Goal: Information Seeking & Learning: Learn about a topic

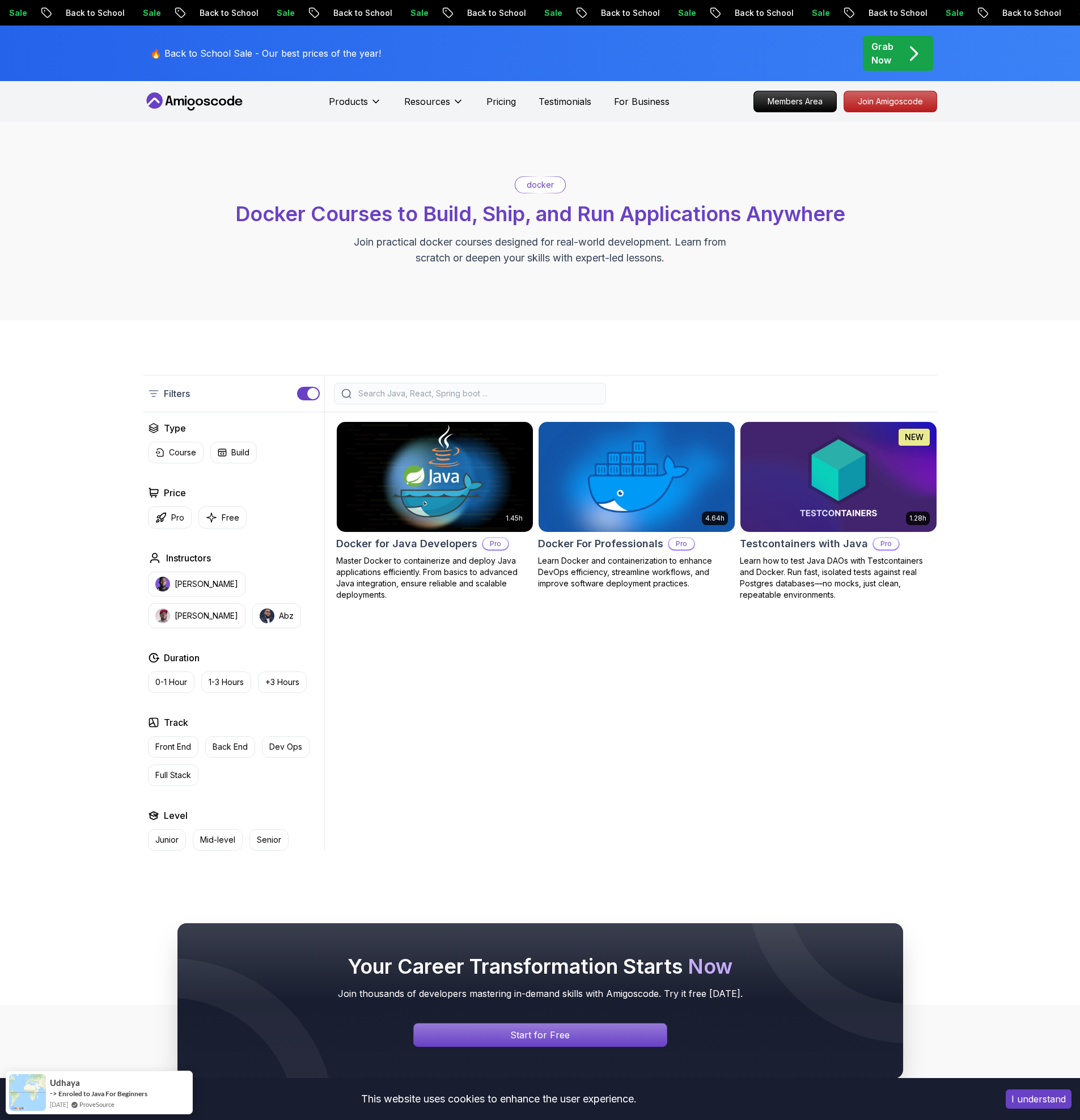
click at [442, 458] on img at bounding box center [435, 477] width 206 height 115
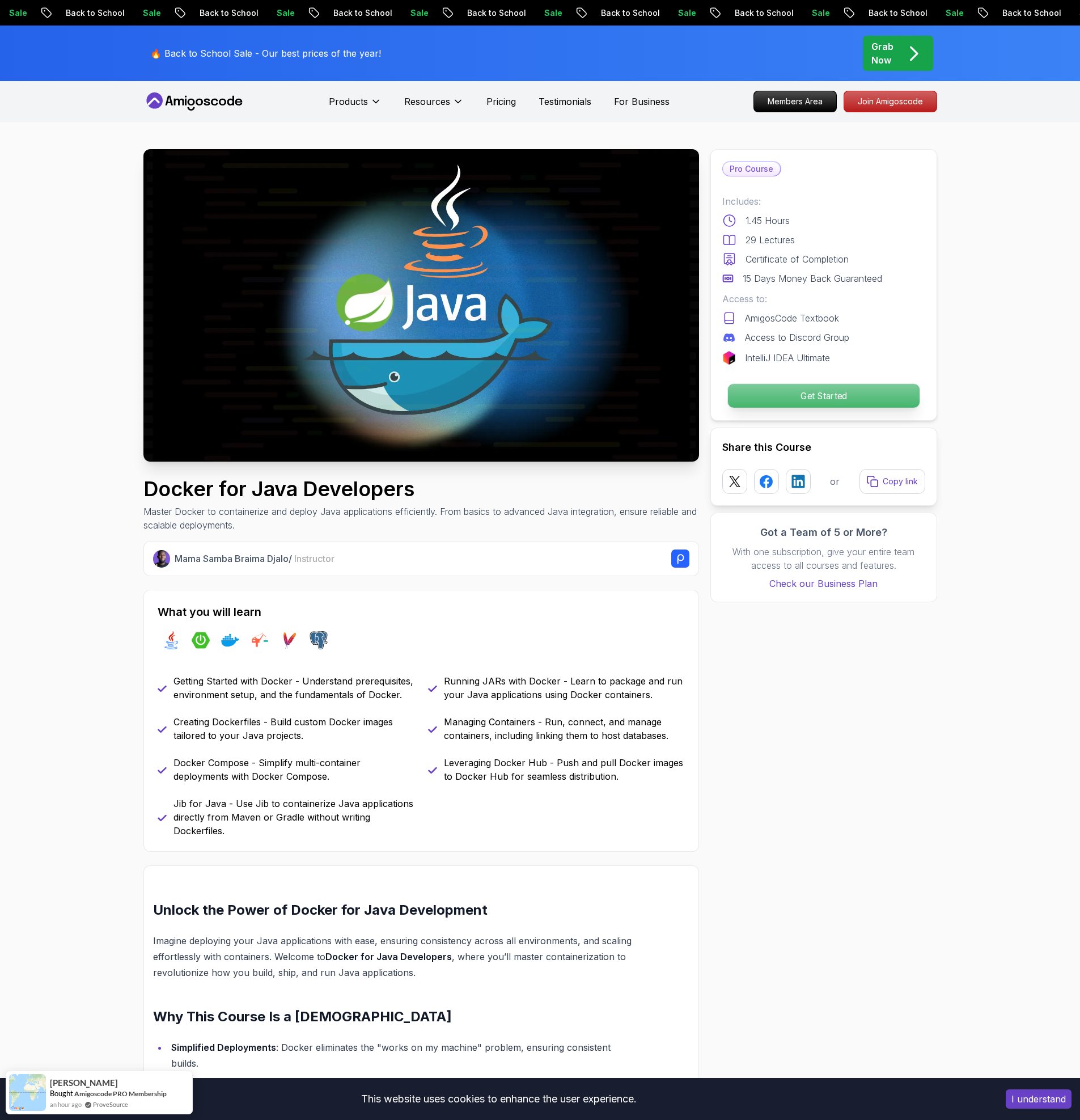
click at [762, 403] on p "Get Started" at bounding box center [823, 396] width 192 height 24
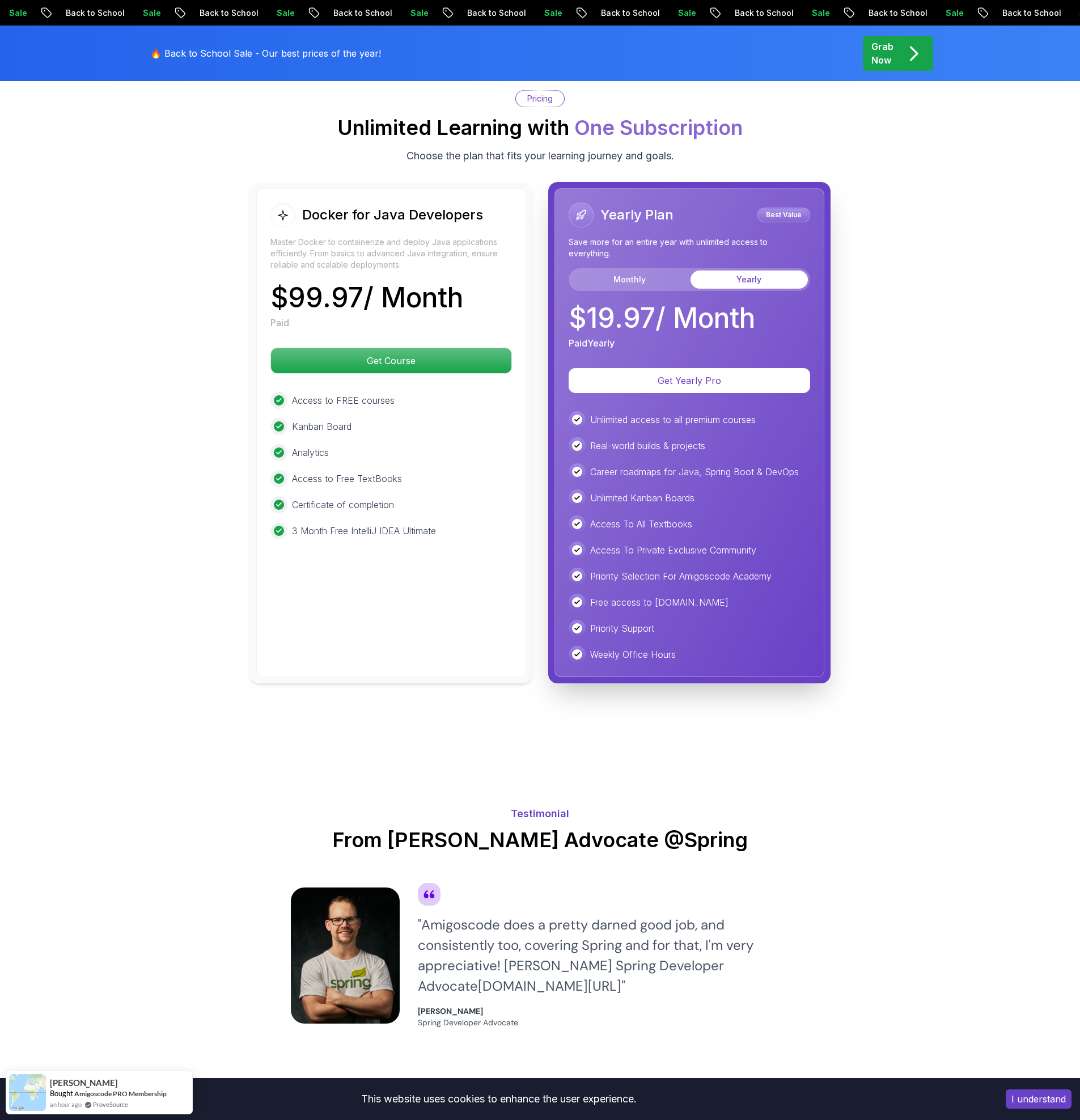
scroll to position [2322, 0]
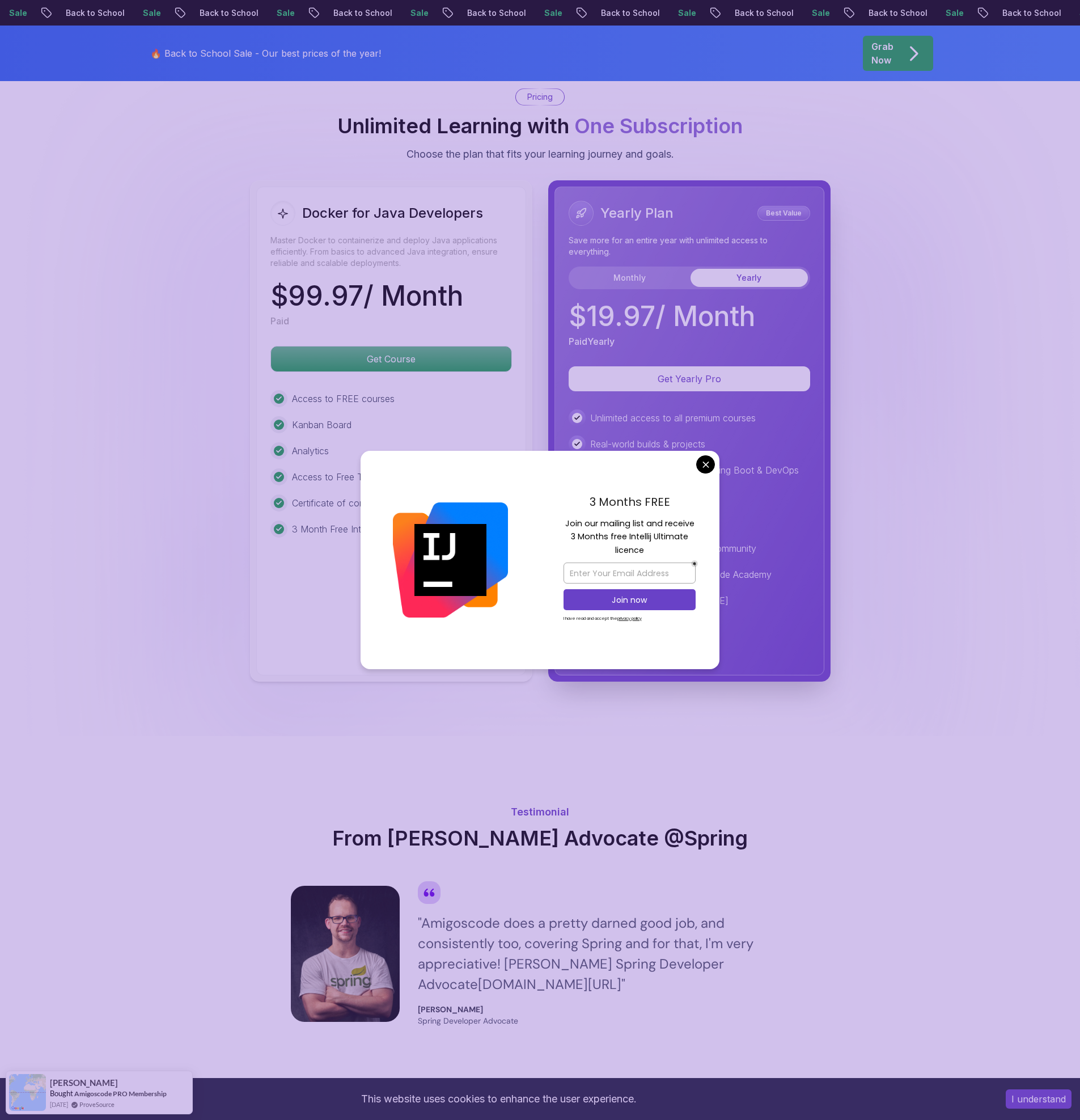
click at [190, 584] on div "Docker for Java Developers Master Docker to containerize and deploy Java applic…" at bounding box center [540, 431] width 794 height 502
click at [701, 462] on body "Sale Back to School Sale Back to School Sale Back to School Sale Back to School…" at bounding box center [540, 190] width 1080 height 5026
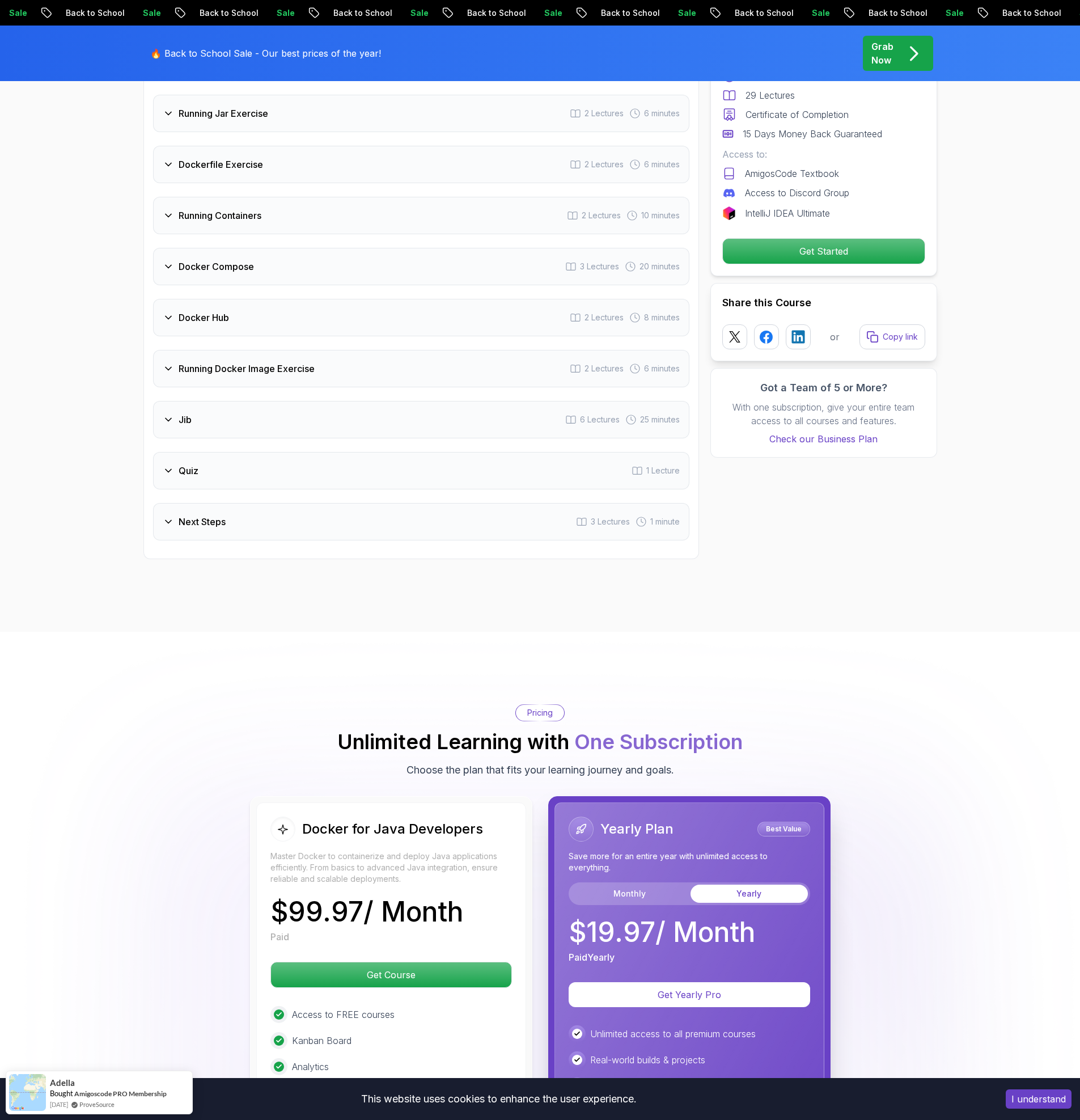
scroll to position [1641, 0]
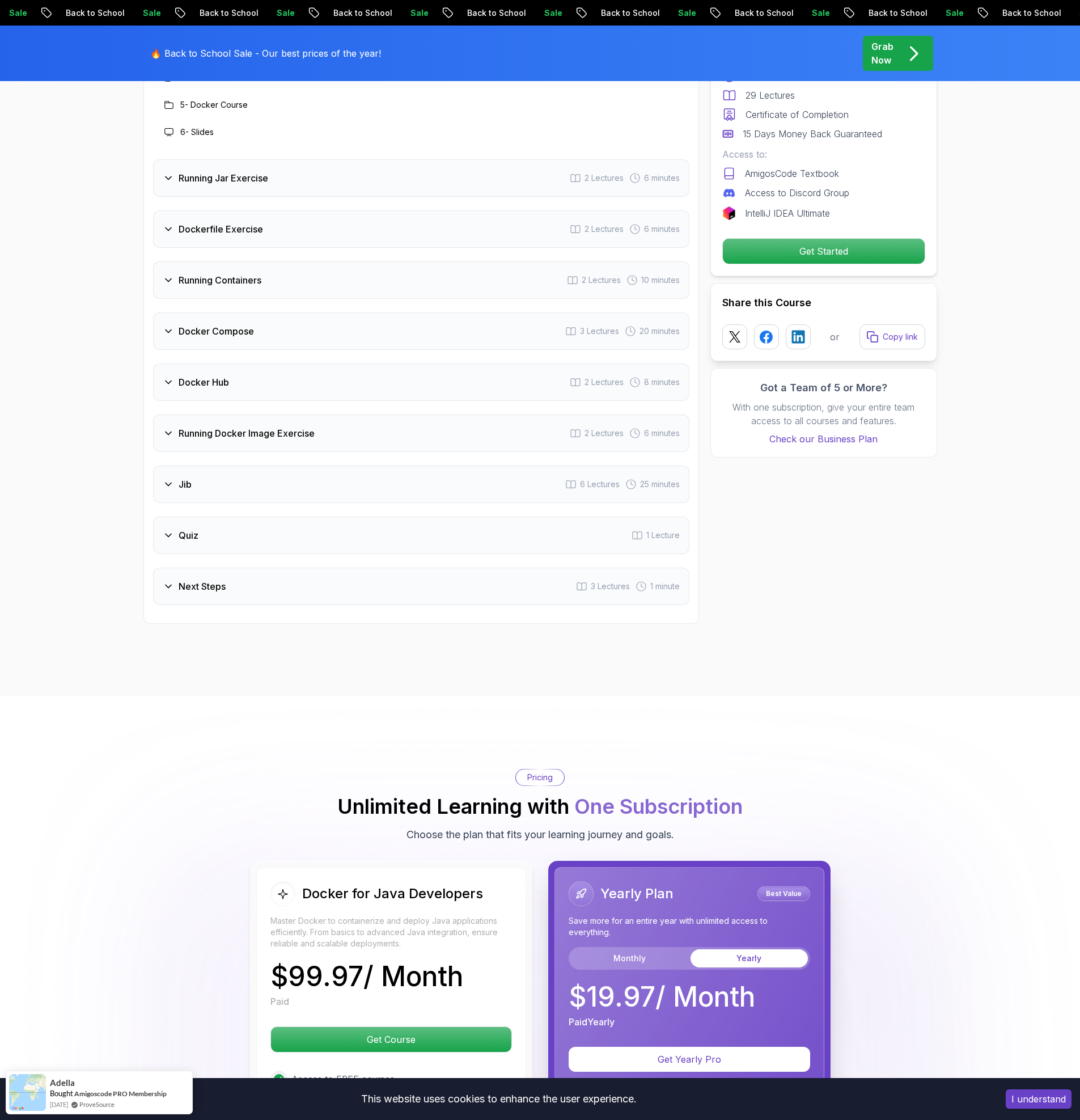
click at [168, 487] on div "Docker for Java Developers Master Docker to containerize and deploy Java applic…" at bounding box center [540, 656] width 1080 height 4351
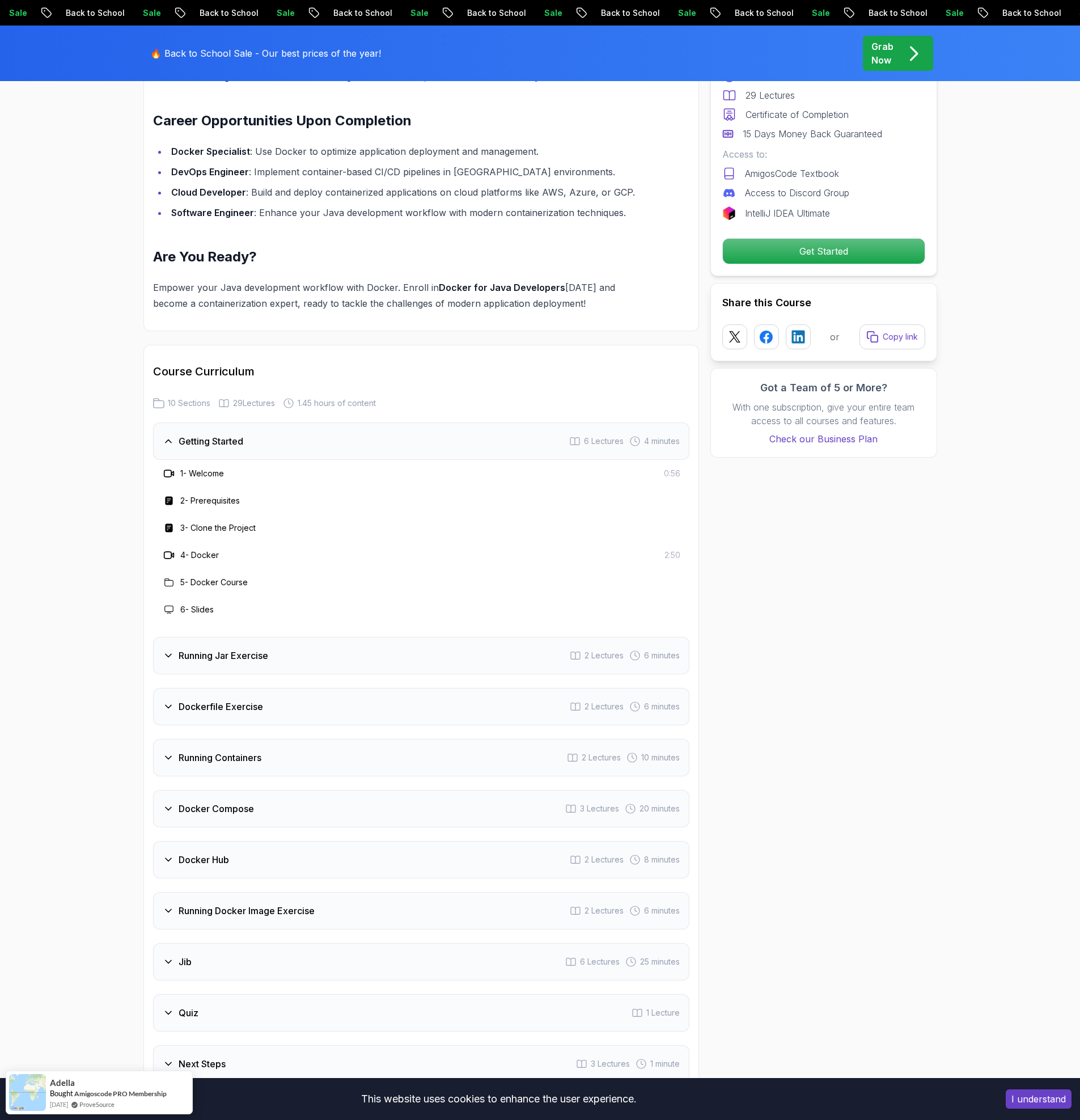
scroll to position [1097, 0]
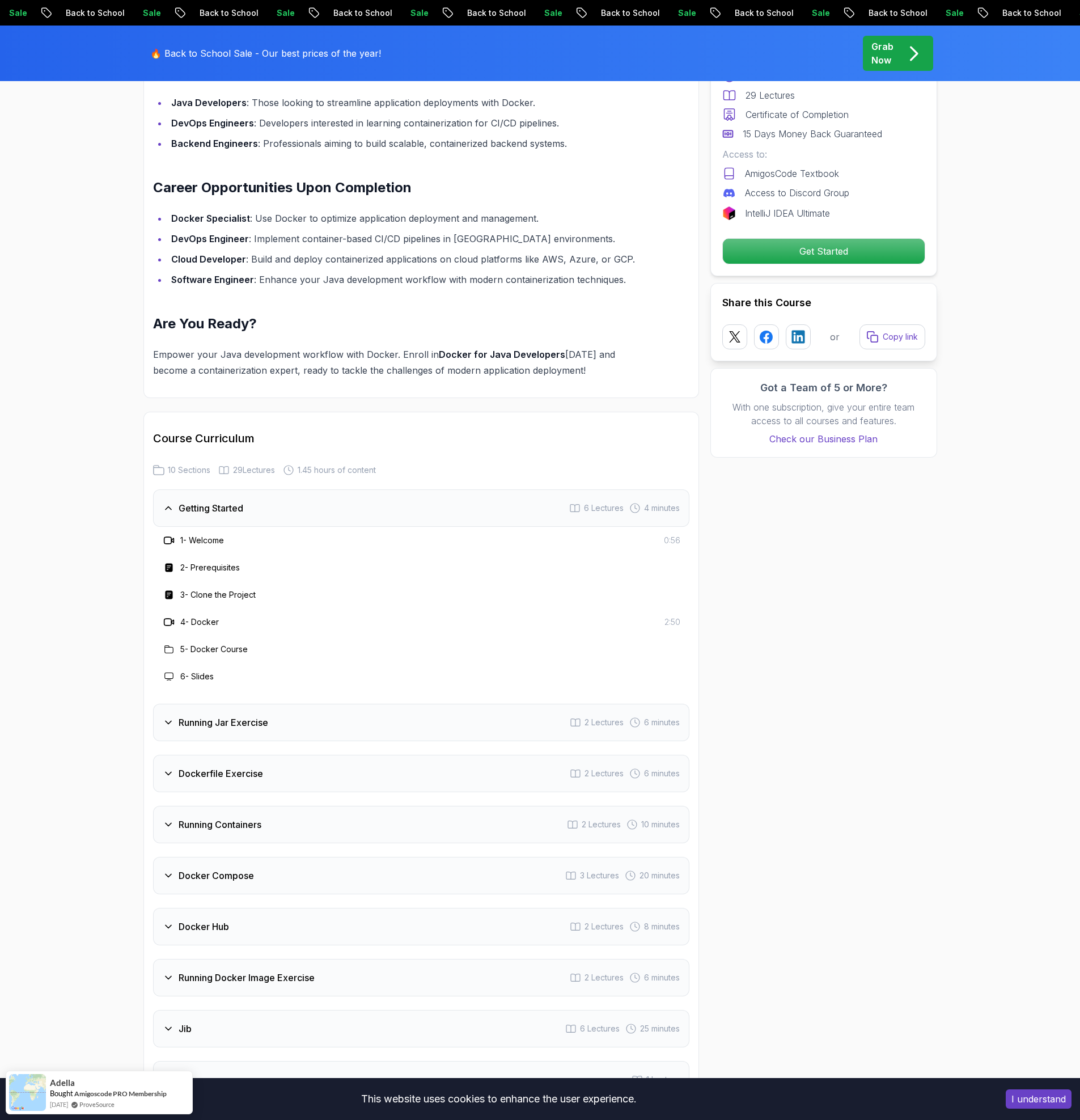
click at [173, 717] on icon at bounding box center [168, 722] width 11 height 11
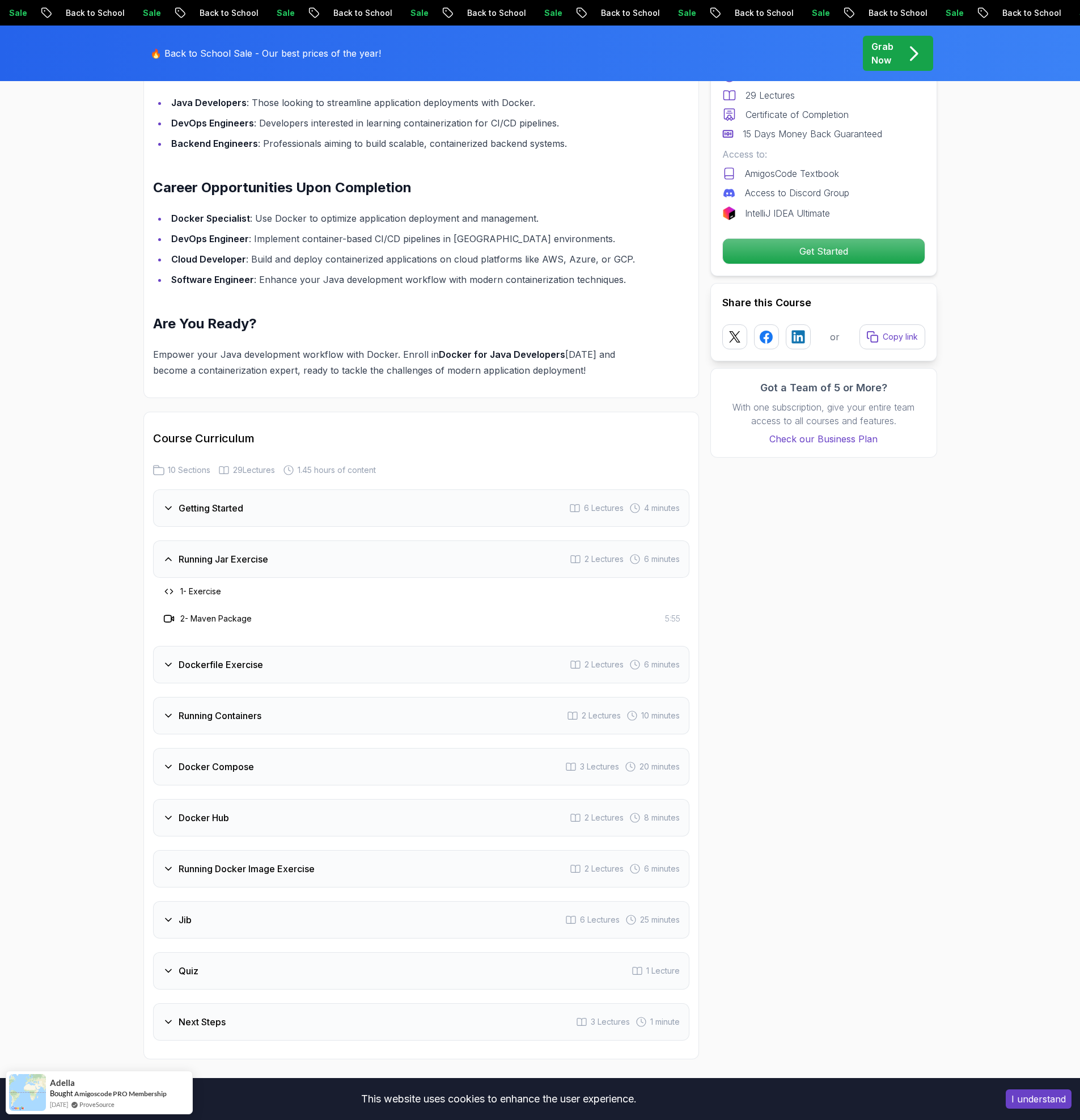
click at [175, 625] on div "Getting Started 6 Lectures 4 minutes Running Jar Exercise 2 Lectures 6 minutes …" at bounding box center [421, 765] width 537 height 552
click at [178, 646] on div "Dockerfile Exercise 2 Lectures 6 minutes" at bounding box center [421, 665] width 537 height 37
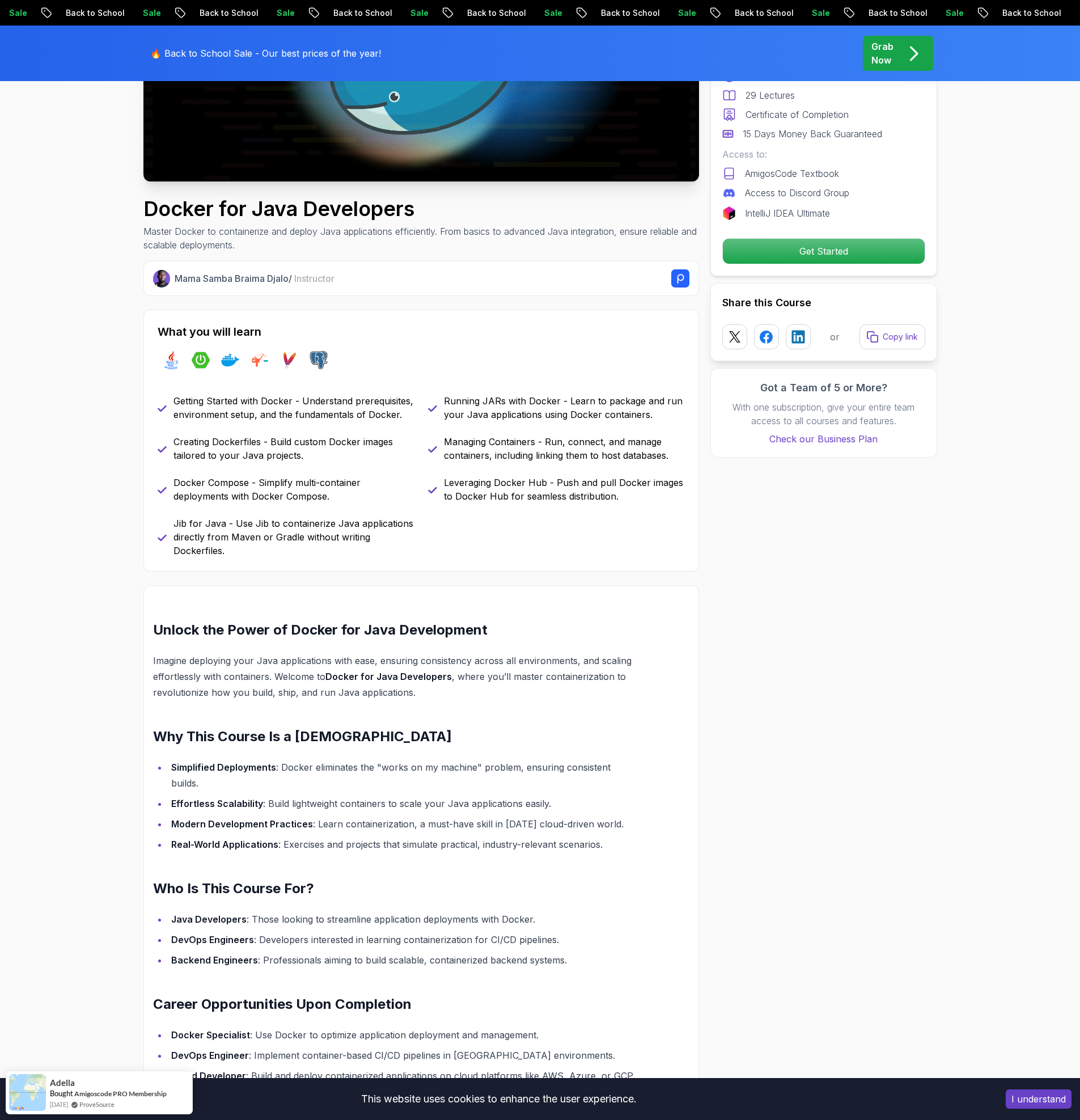
scroll to position [0, 0]
